Goal: Book appointment/travel/reservation

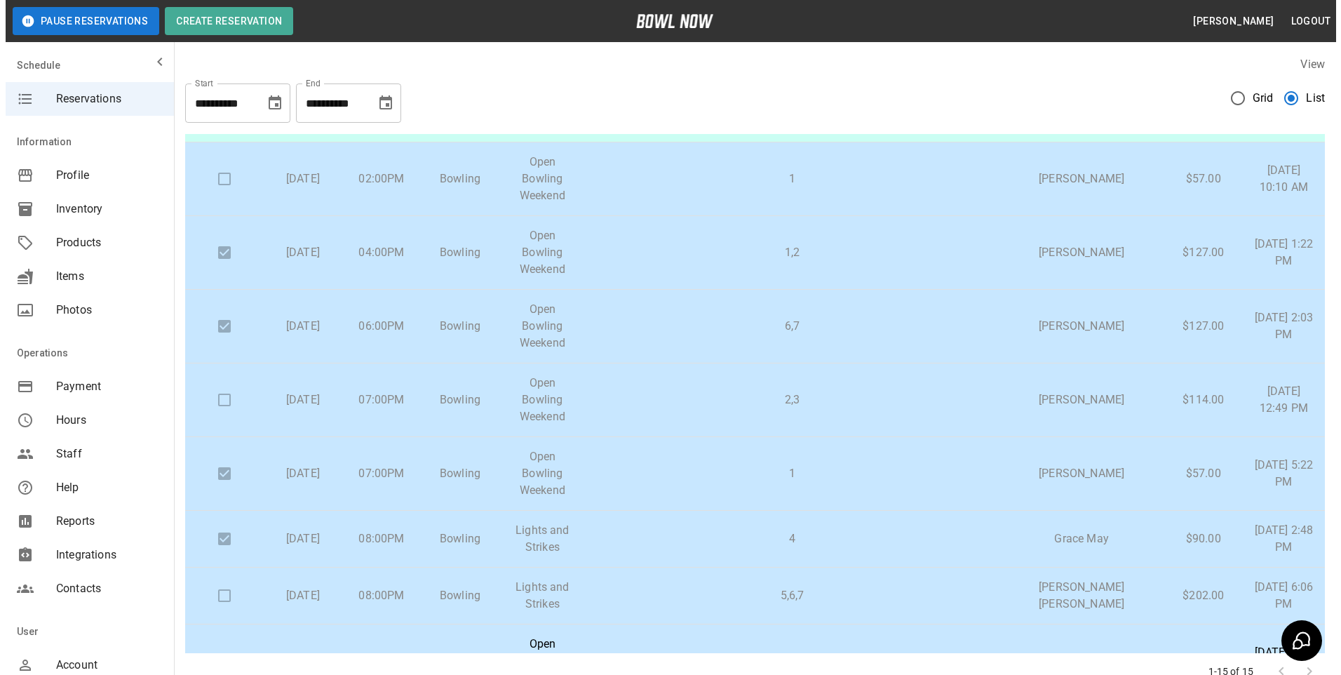
scroll to position [210, 0]
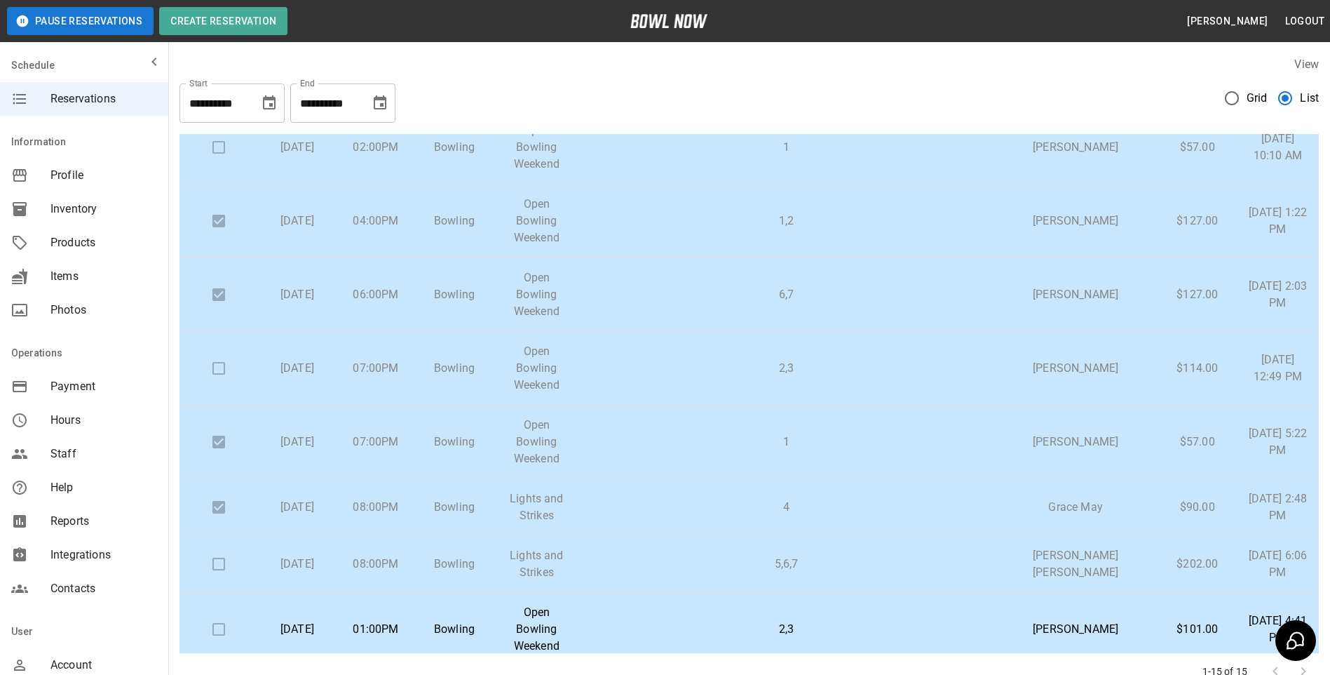
click at [994, 536] on td "5,6,7" at bounding box center [787, 564] width 414 height 57
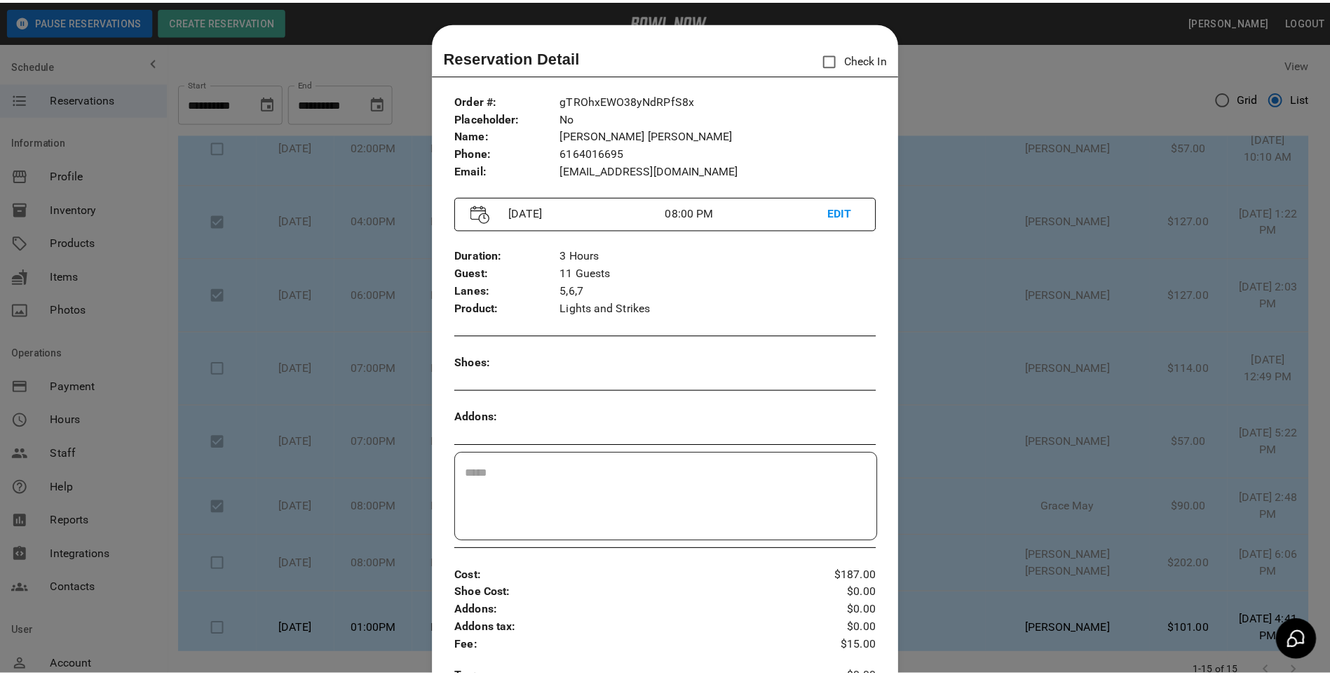
scroll to position [22, 0]
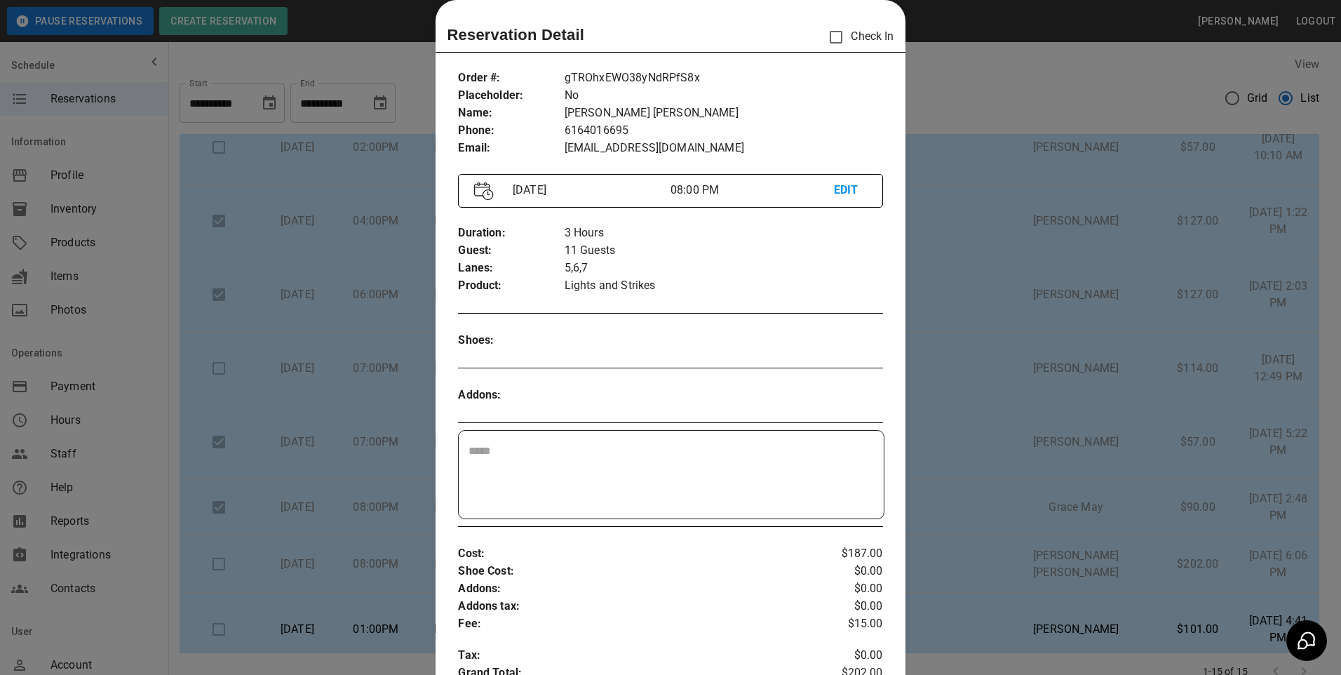
drag, startPoint x: 1066, startPoint y: 335, endPoint x: 1053, endPoint y: 347, distance: 17.9
click at [1066, 339] on div at bounding box center [670, 337] width 1341 height 675
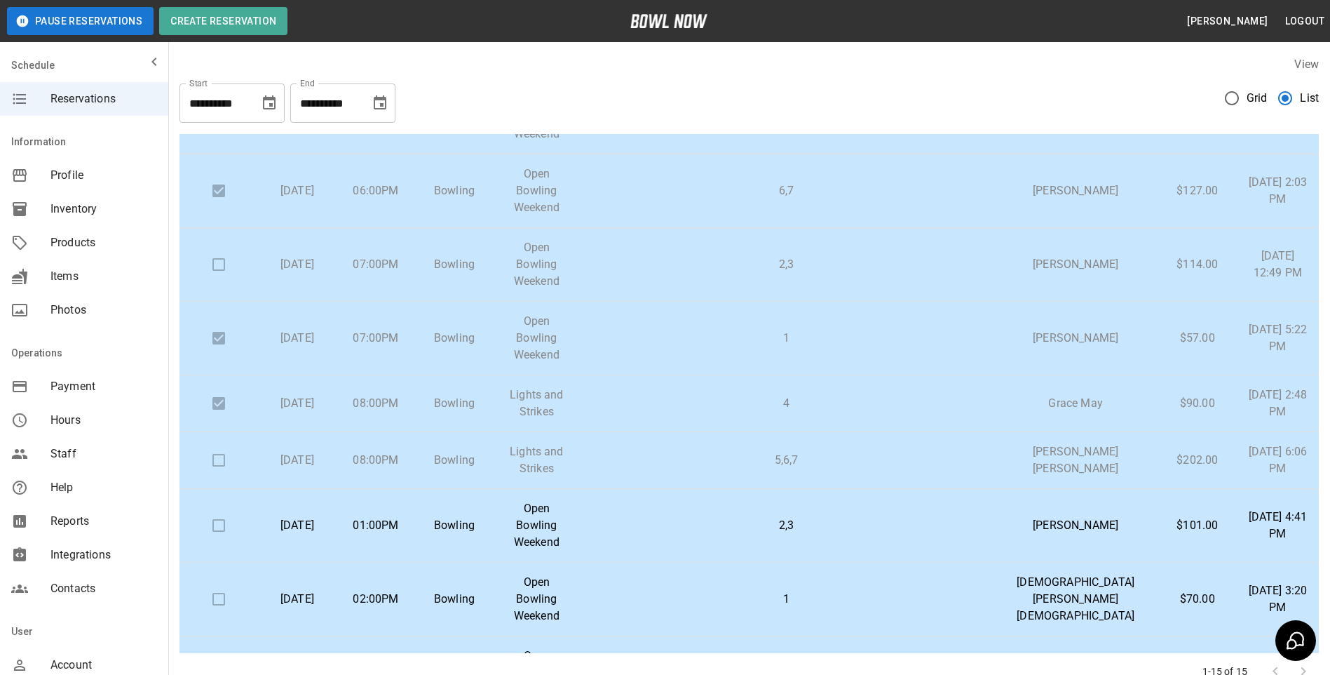
scroll to position [407, 0]
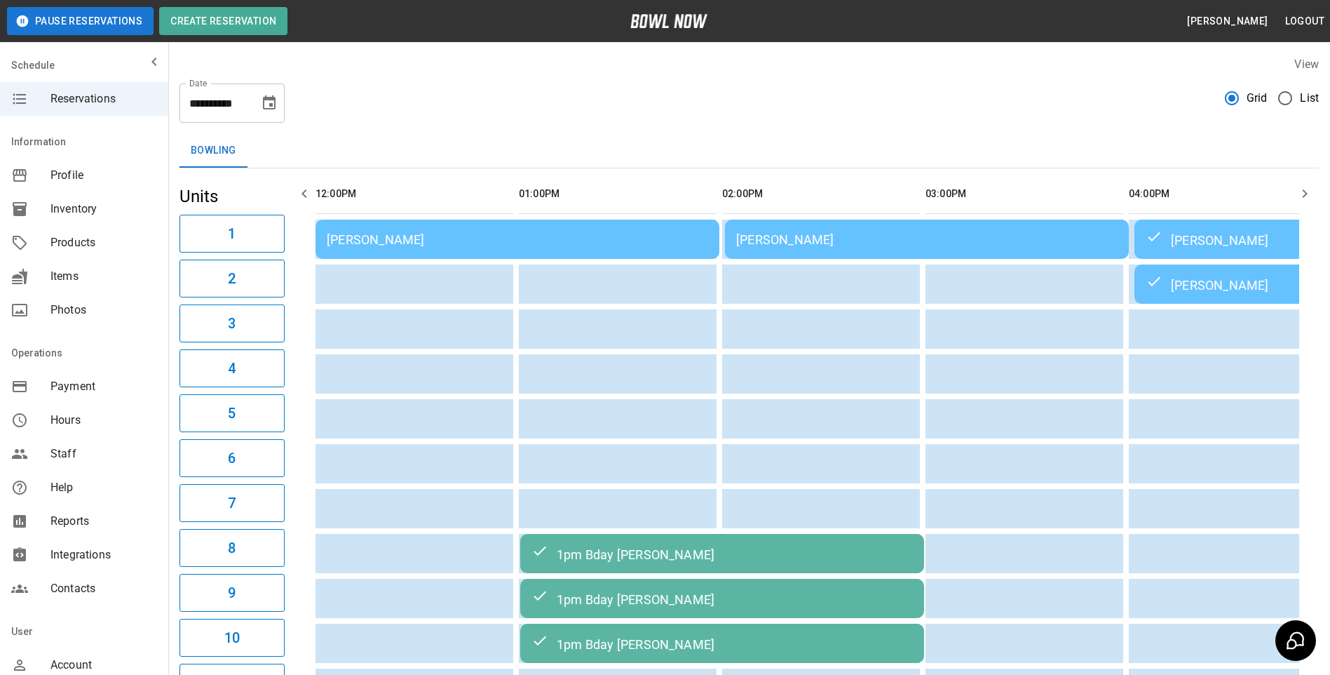
scroll to position [0, 1473]
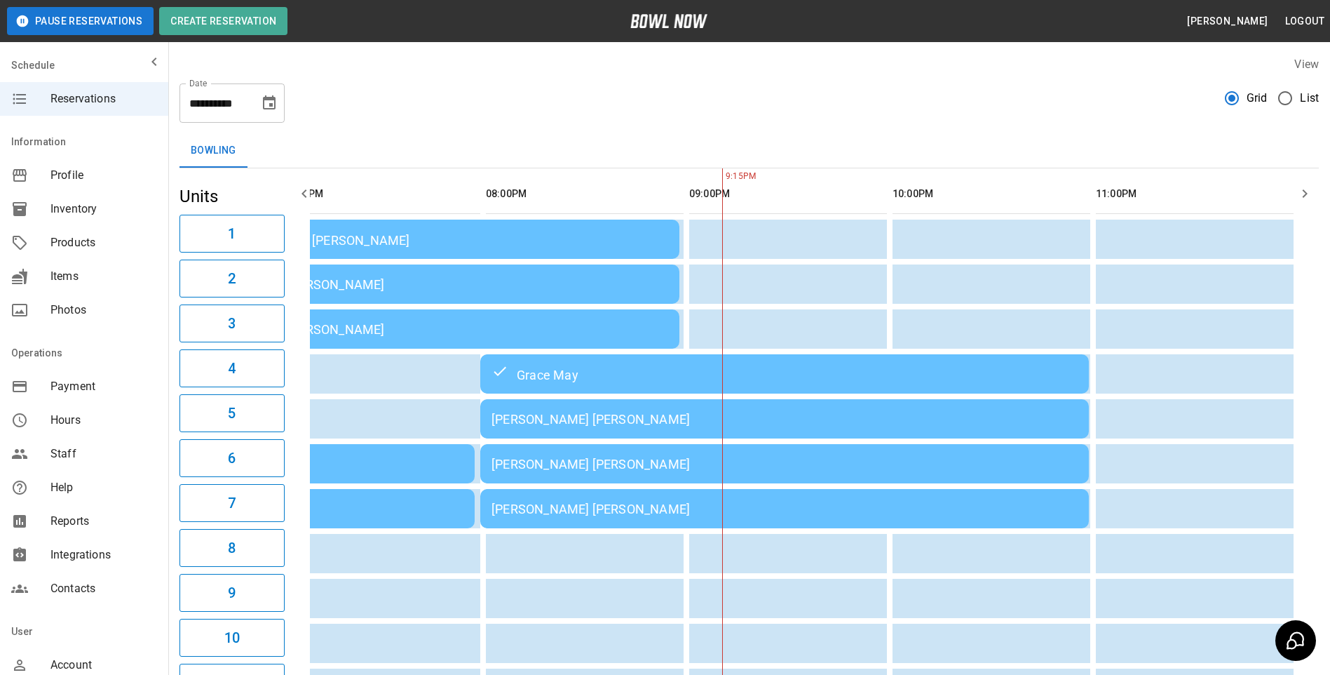
click at [555, 419] on div "[PERSON_NAME] [PERSON_NAME]" at bounding box center [785, 419] width 586 height 15
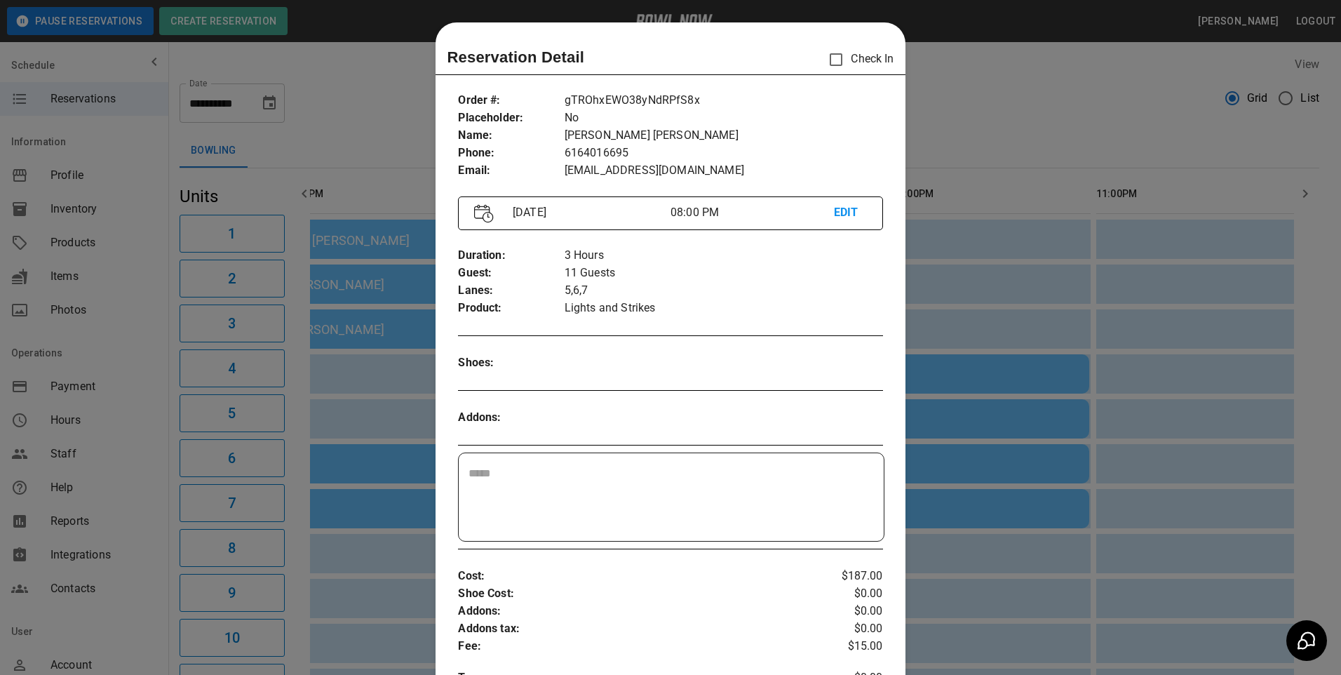
scroll to position [22, 0]
